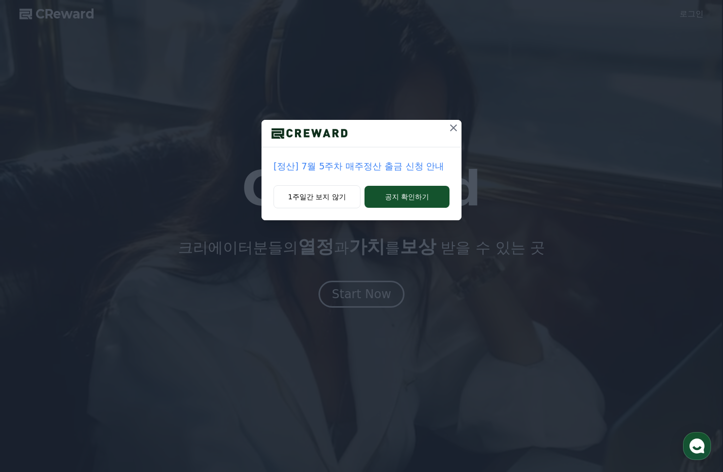
click at [457, 127] on icon at bounding box center [453, 128] width 12 height 12
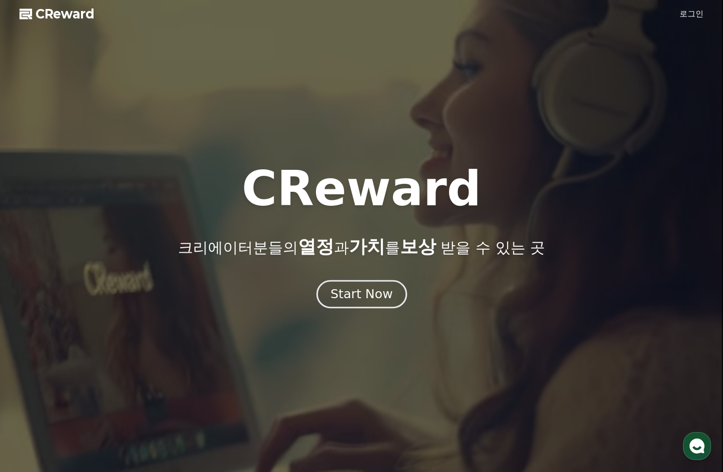
click at [375, 292] on div "Start Now" at bounding box center [361, 294] width 62 height 17
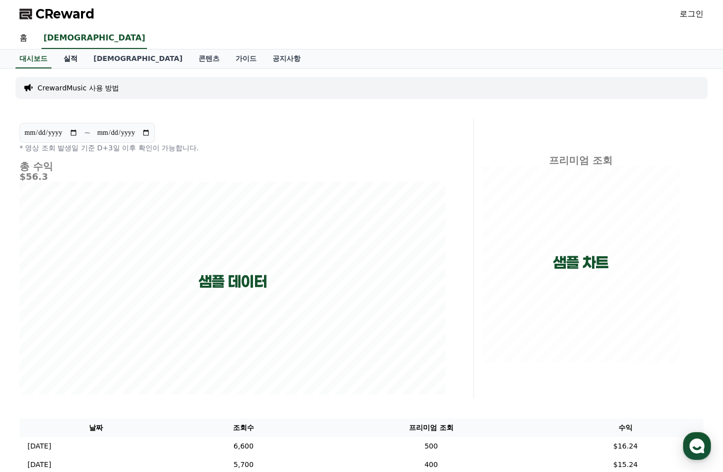
click at [69, 65] on link "실적" at bounding box center [70, 58] width 30 height 19
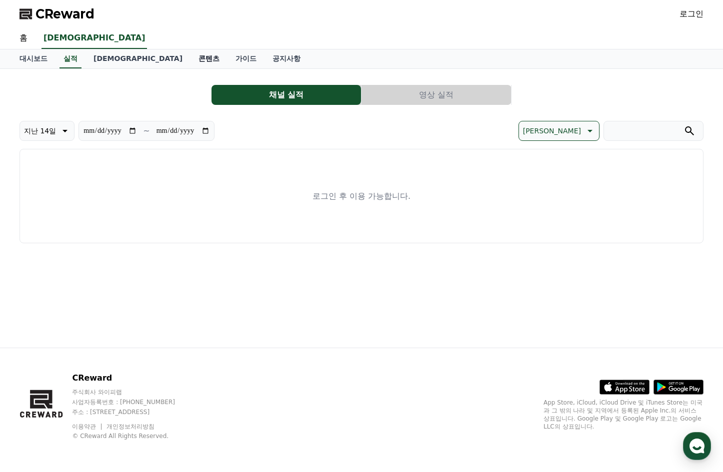
click at [190, 62] on link "콘텐츠" at bounding box center [208, 58] width 37 height 19
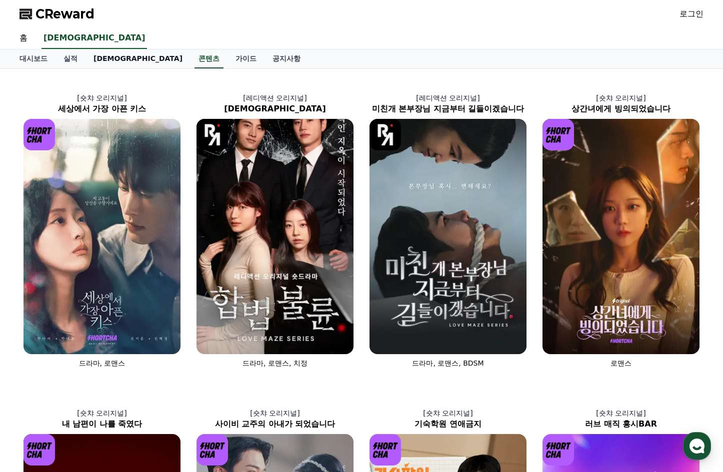
click at [100, 59] on link "[DEMOGRAPHIC_DATA]" at bounding box center [137, 58] width 105 height 19
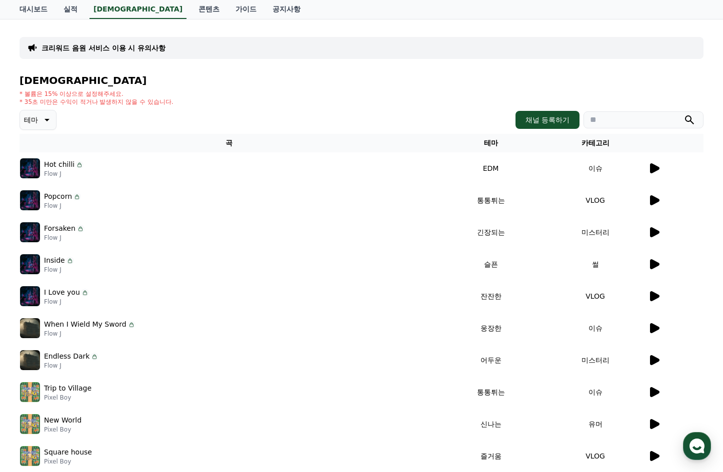
scroll to position [52, 0]
click at [541, 127] on button "채널 등록하기" at bounding box center [547, 119] width 64 height 18
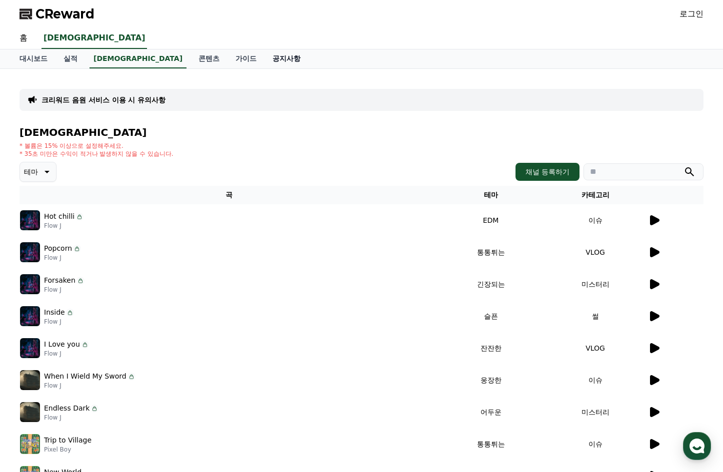
click at [264, 58] on link "공지사항" at bounding box center [286, 58] width 44 height 19
click at [264, 64] on link "공지사항" at bounding box center [286, 58] width 44 height 19
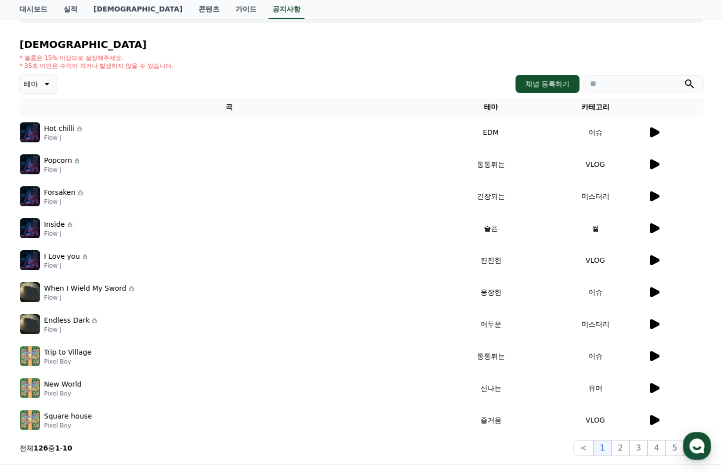
scroll to position [89, 0]
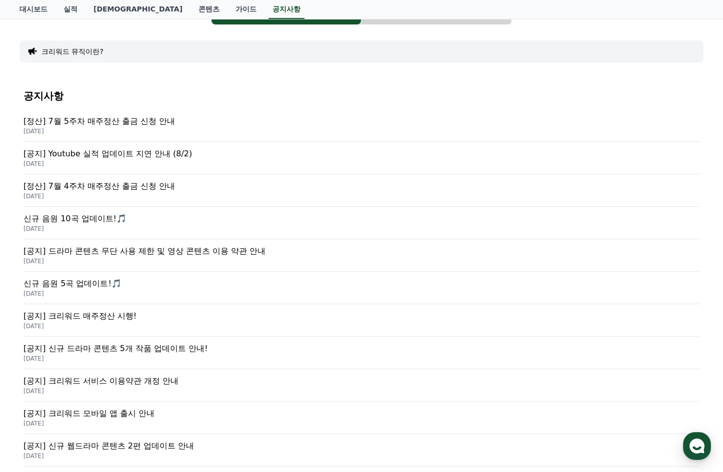
scroll to position [86, 0]
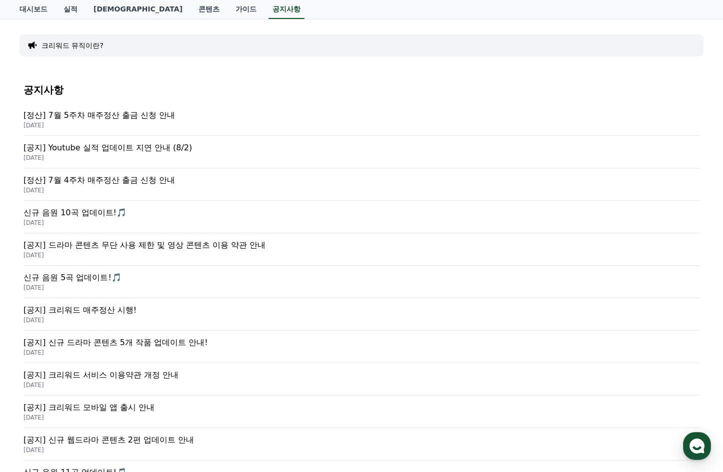
click at [67, 277] on p "신규 음원 5곡 업데이트!🎵" at bounding box center [361, 278] width 676 height 12
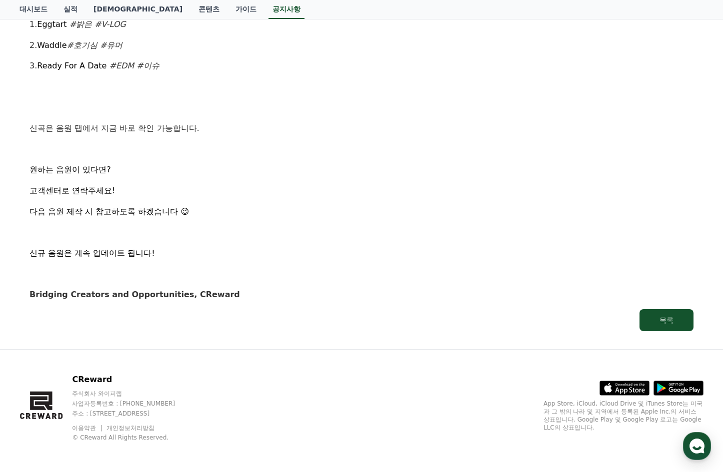
scroll to position [987, 0]
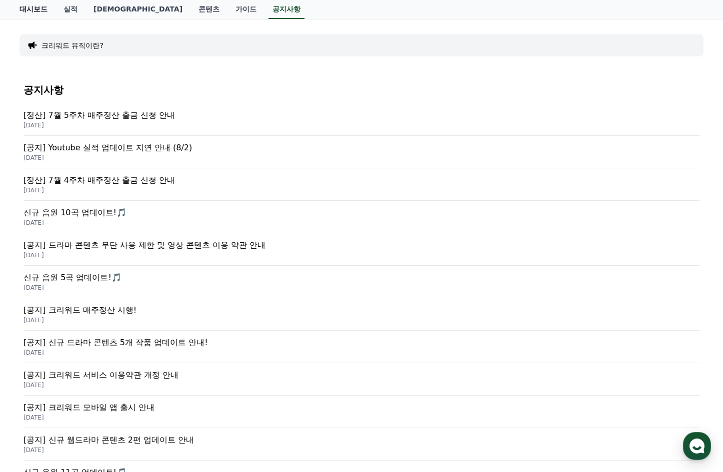
scroll to position [987, 0]
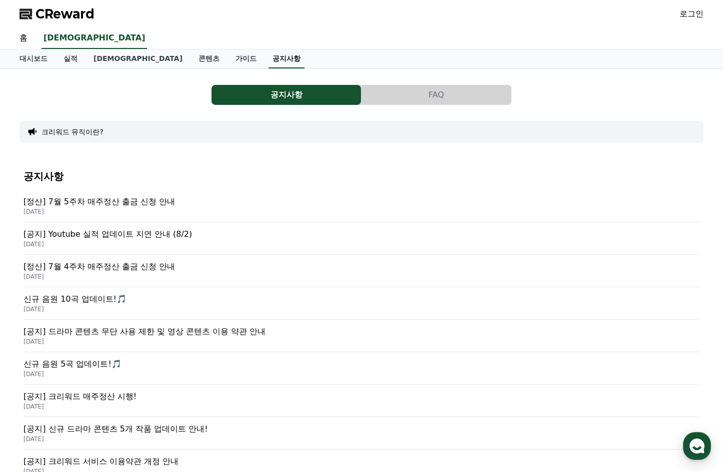
click at [268, 60] on link "공지사항" at bounding box center [286, 58] width 36 height 19
click at [108, 205] on p "[정산] 7월 5주차 매주정산 출금 신청 안내" at bounding box center [361, 202] width 676 height 12
